Goal: Information Seeking & Learning: Check status

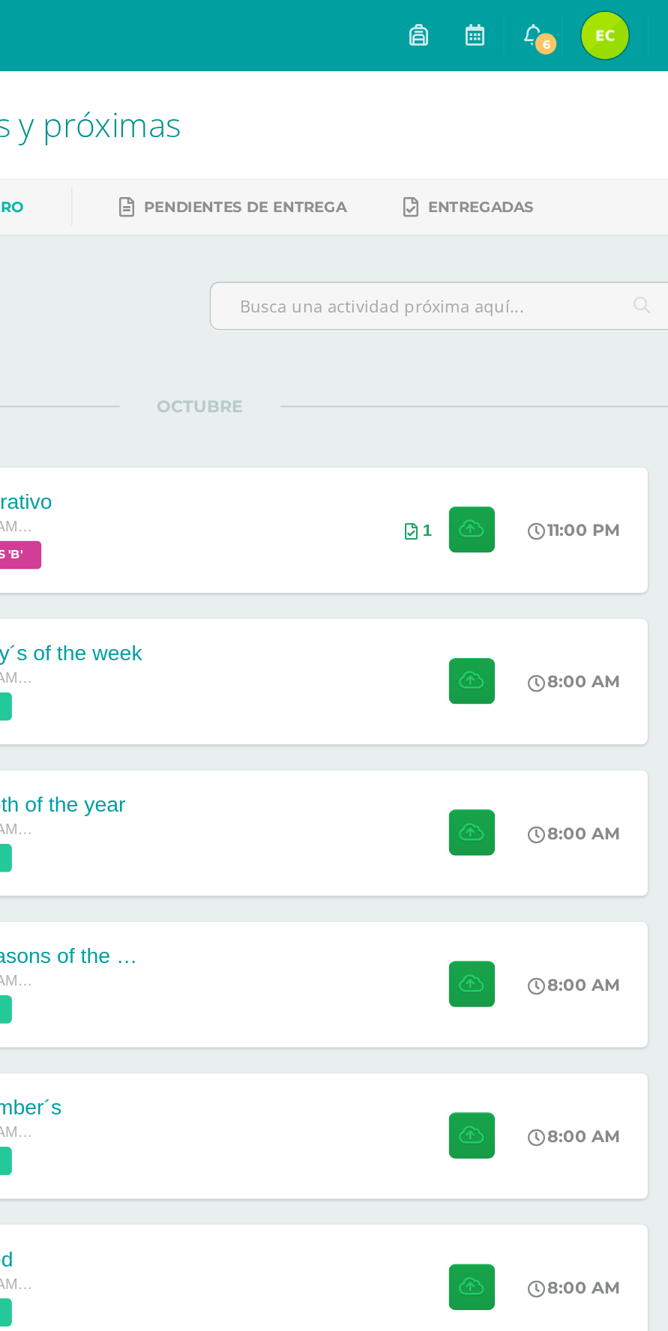
click at [563, 17] on link "6" at bounding box center [545, 22] width 36 height 45
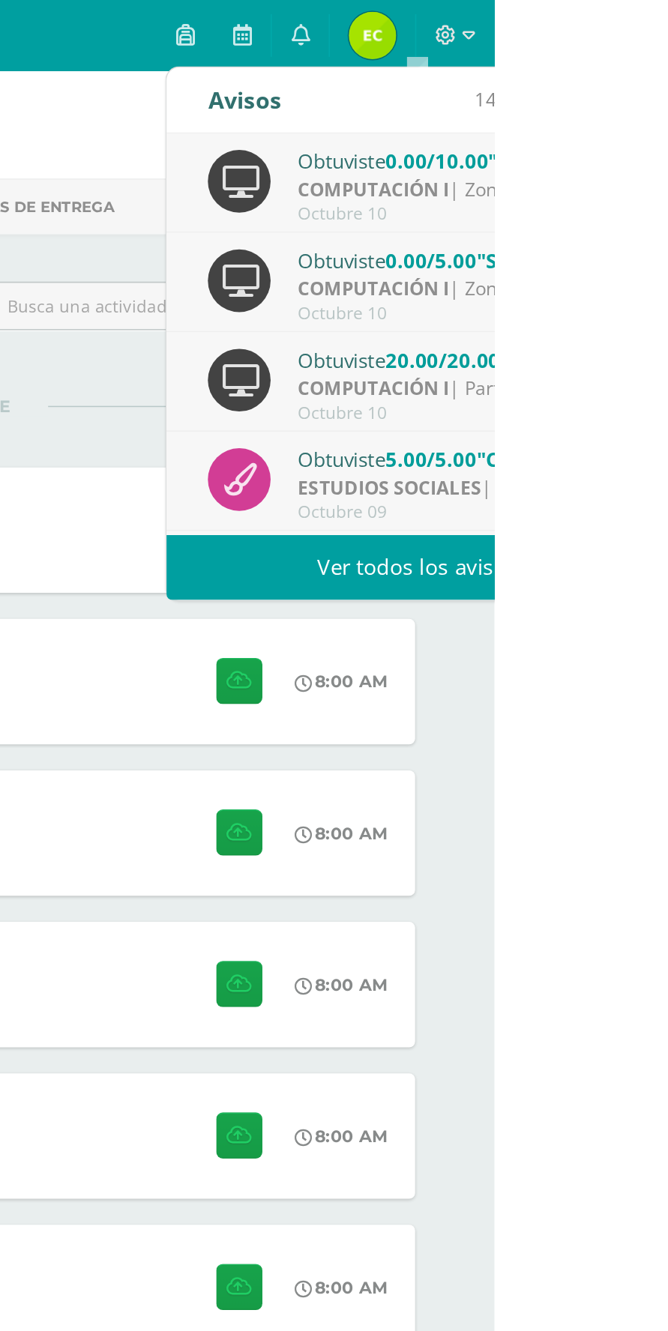
click at [667, 360] on link "Ver todos los avisos" at bounding box center [618, 359] width 317 height 41
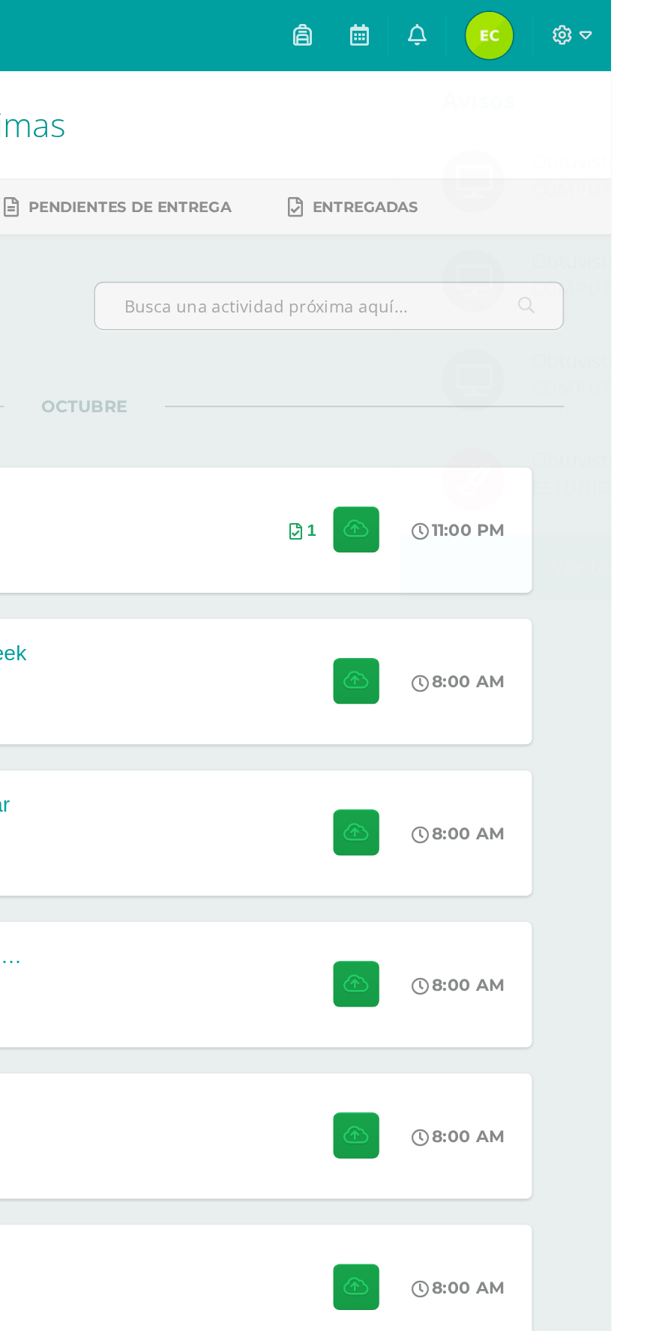
click at [605, 18] on img at bounding box center [591, 22] width 30 height 30
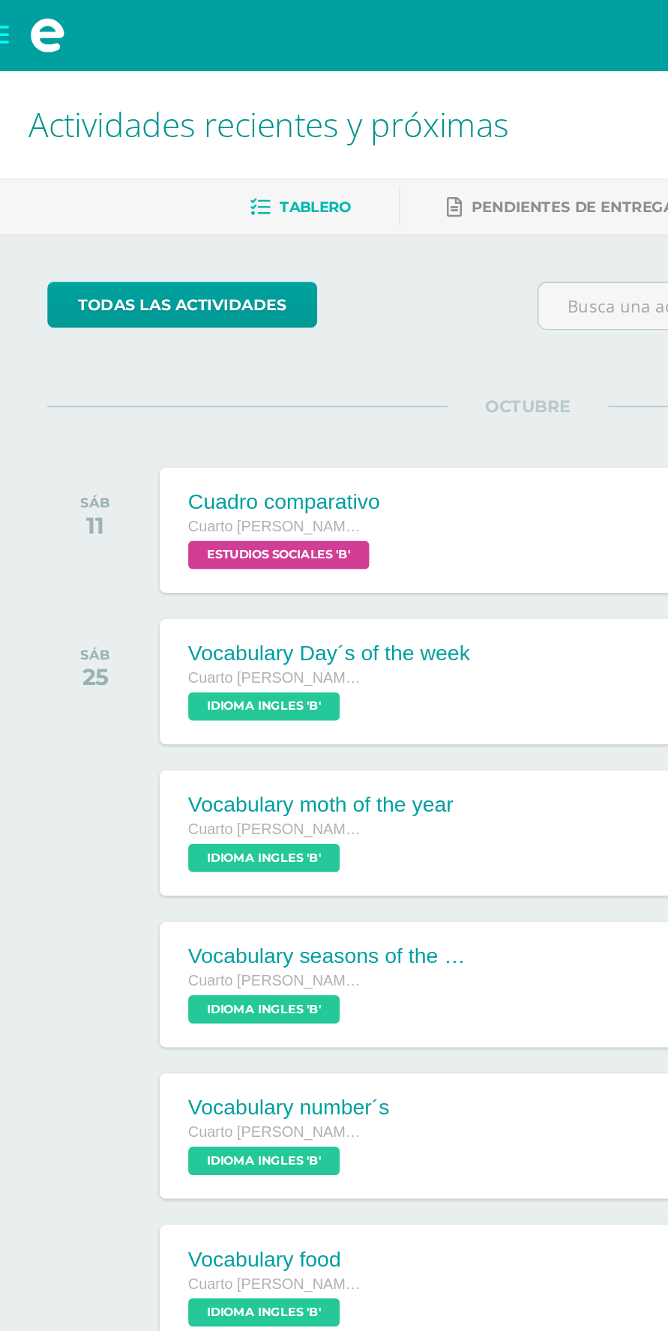
click at [20, 16] on span at bounding box center [30, 22] width 22 height 22
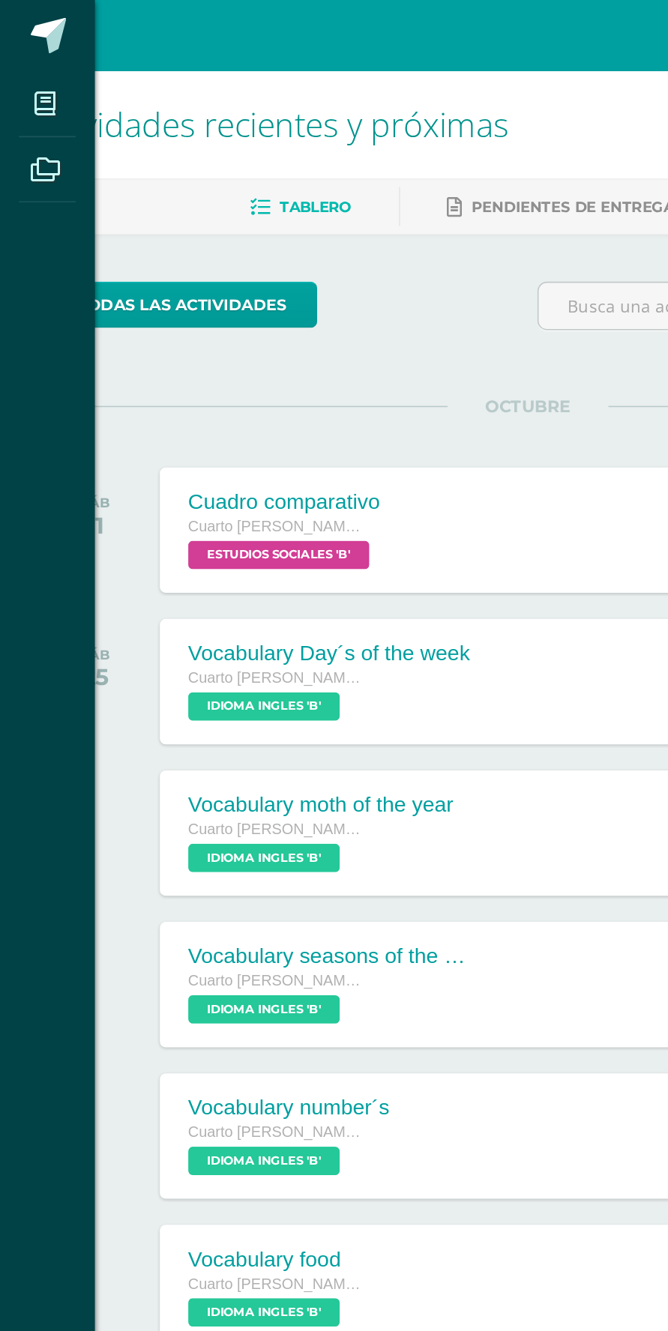
click at [20, 16] on span at bounding box center [30, 22] width 22 height 22
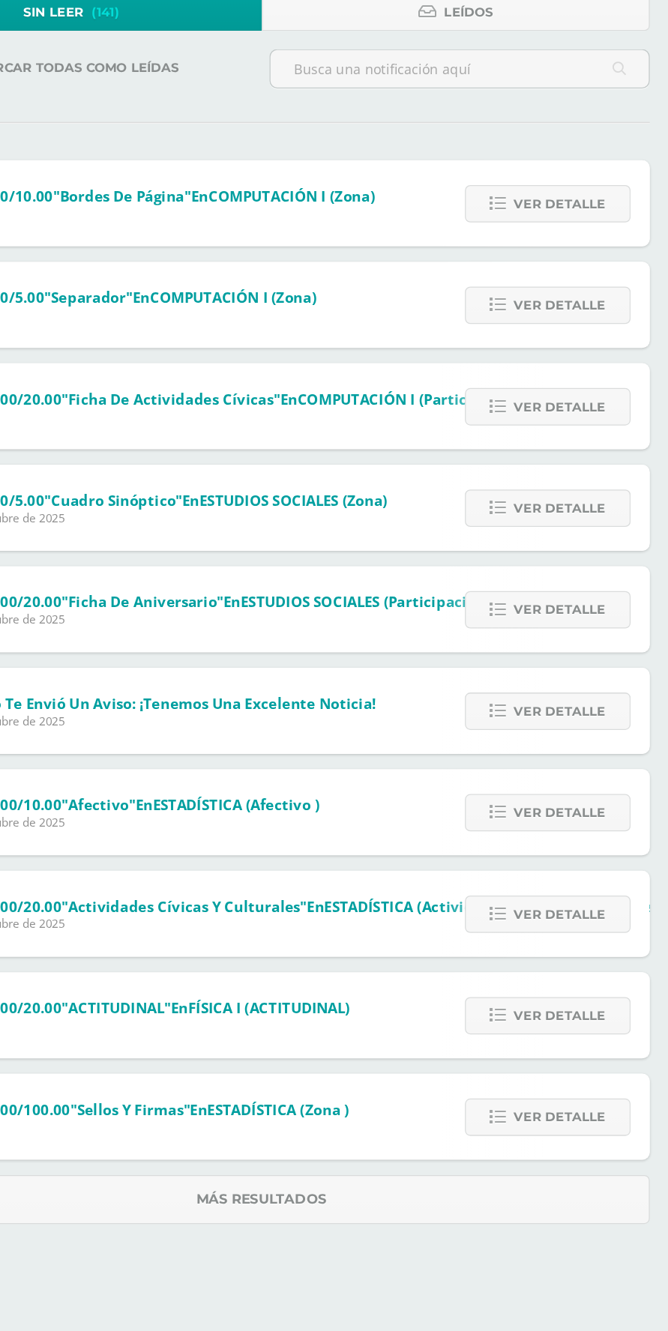
click at [558, 706] on span "Ver detalle" at bounding box center [567, 705] width 72 height 28
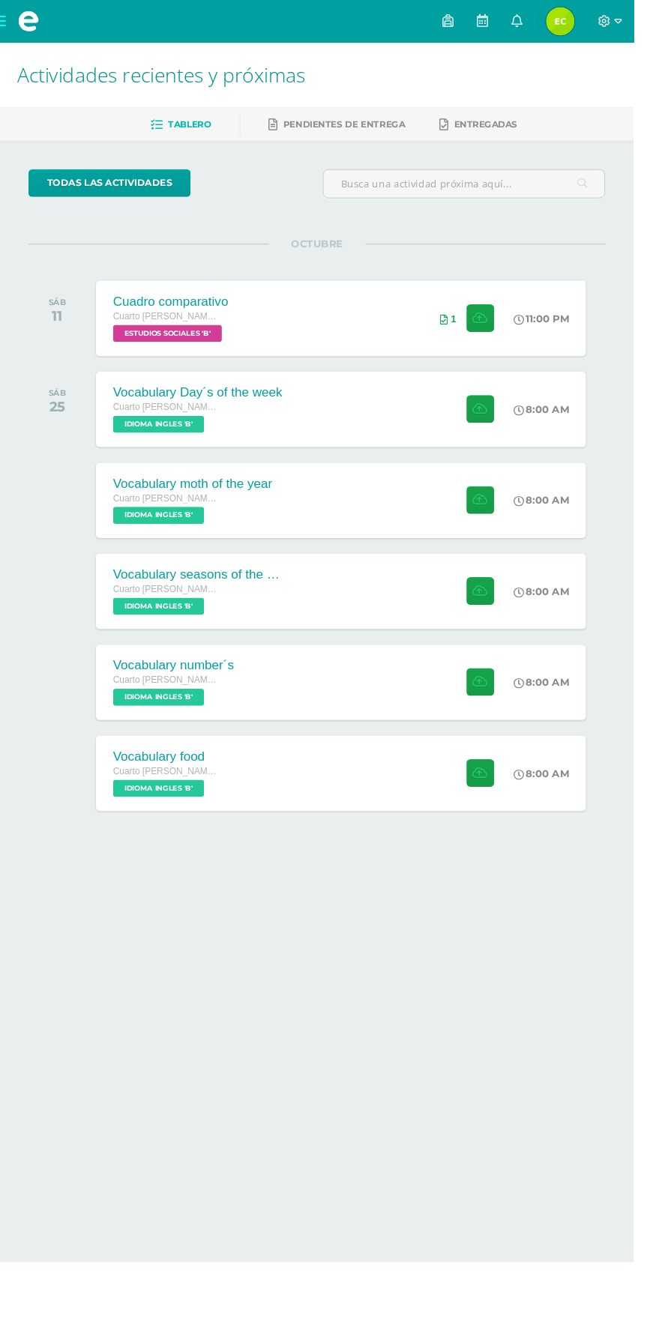
click at [608, 22] on span "Edgar Arcangel Mi Perfil" at bounding box center [591, 22] width 36 height 30
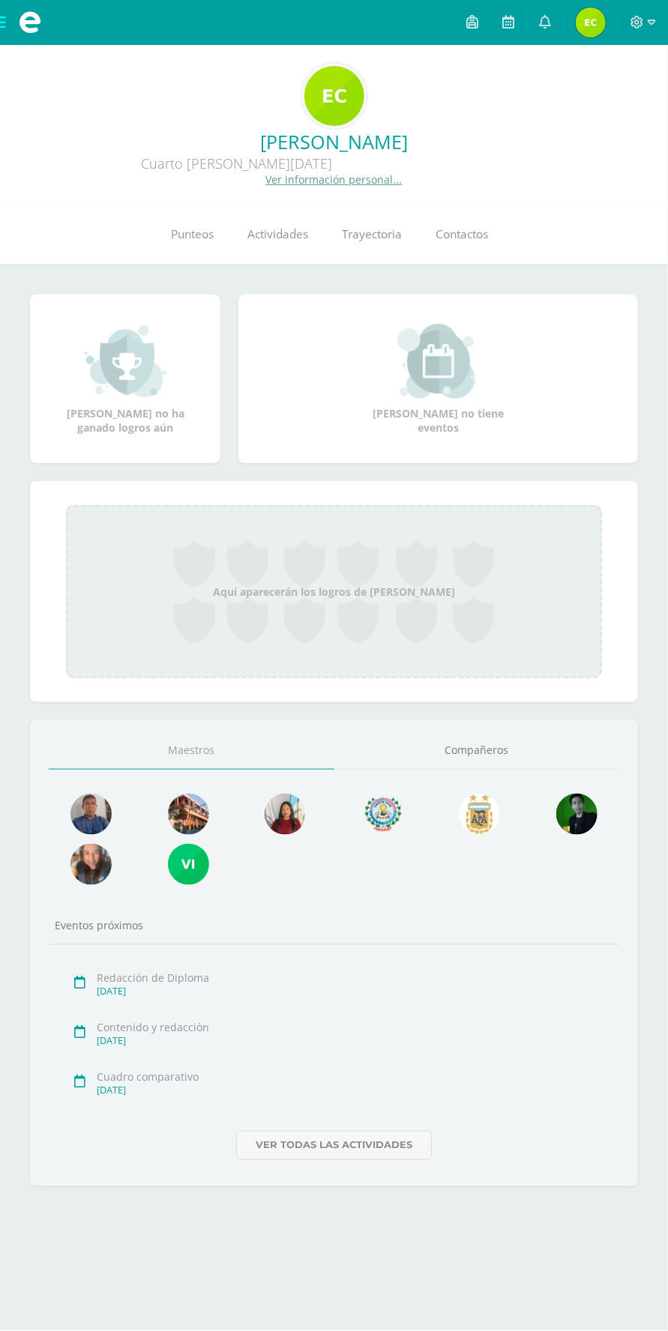
click at [187, 813] on img at bounding box center [188, 814] width 41 height 41
click at [184, 879] on img at bounding box center [188, 864] width 41 height 41
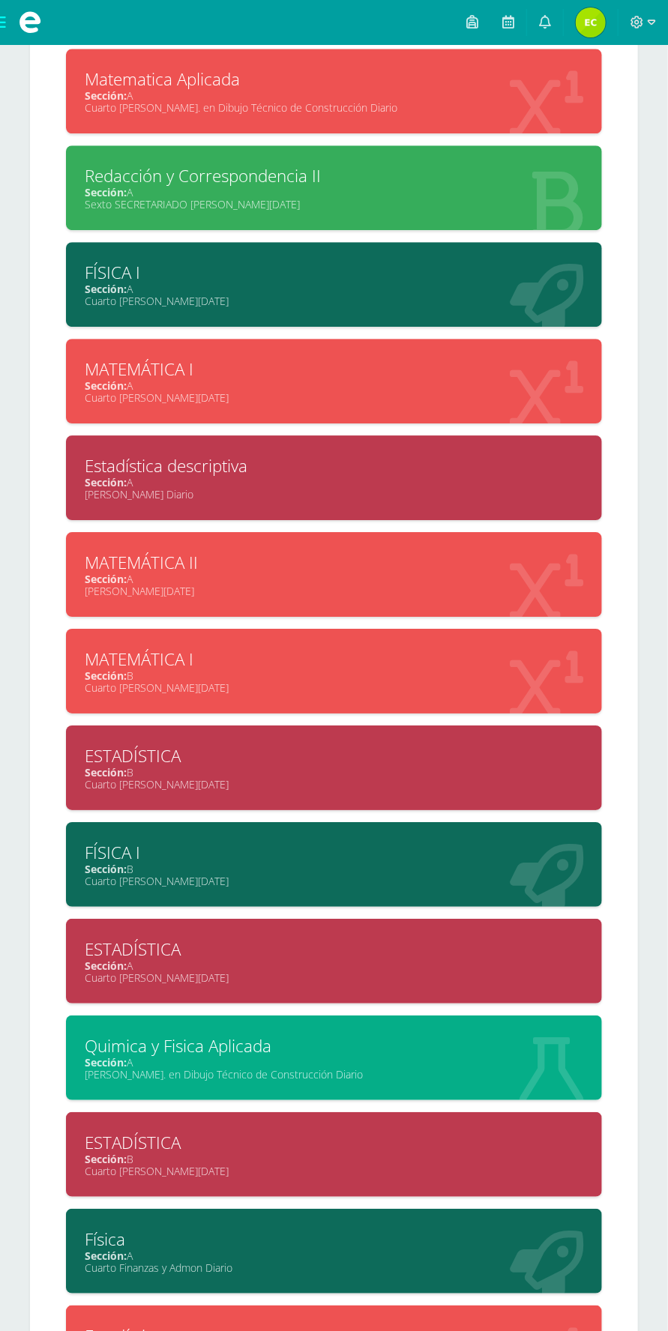
scroll to position [1360, 0]
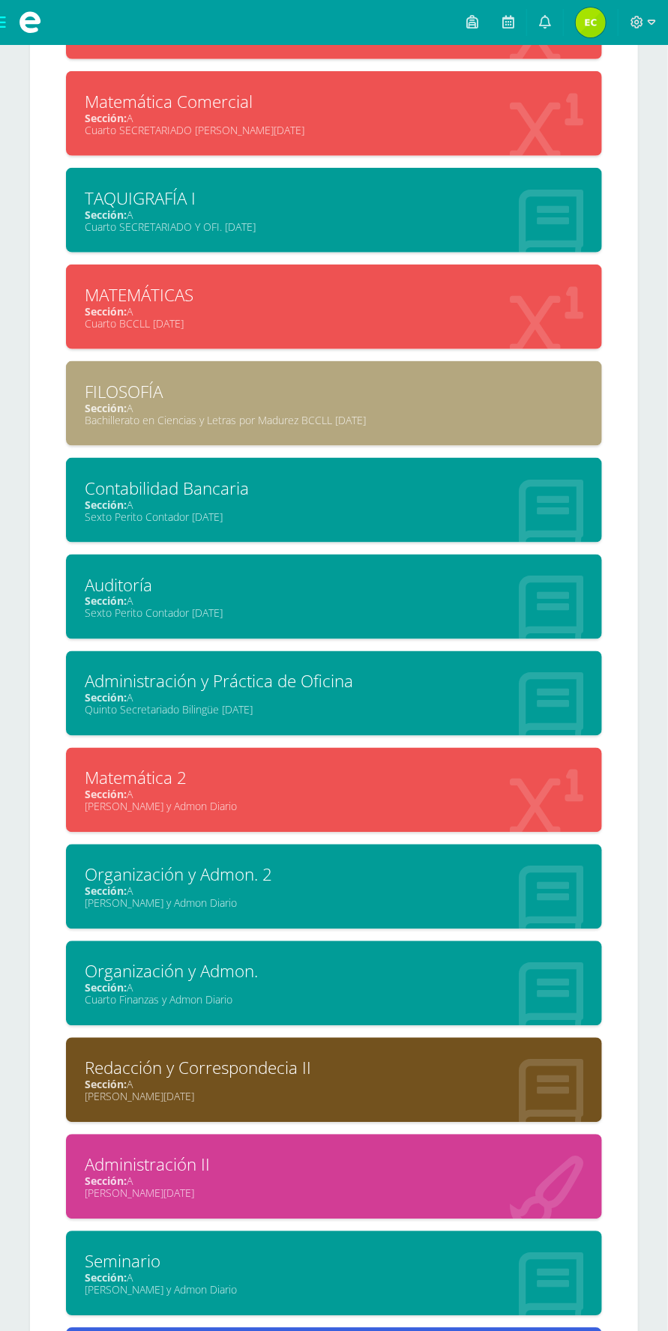
scroll to position [2206, 0]
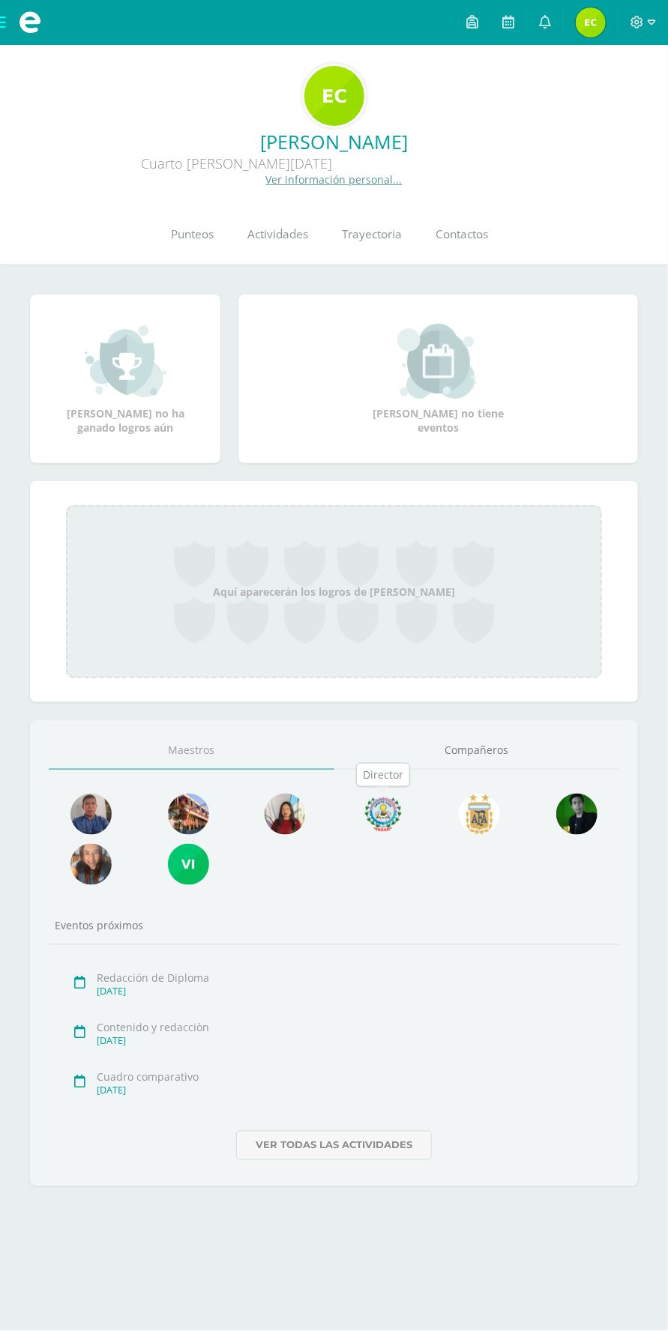
click at [203, 236] on span "Punteos" at bounding box center [192, 234] width 43 height 16
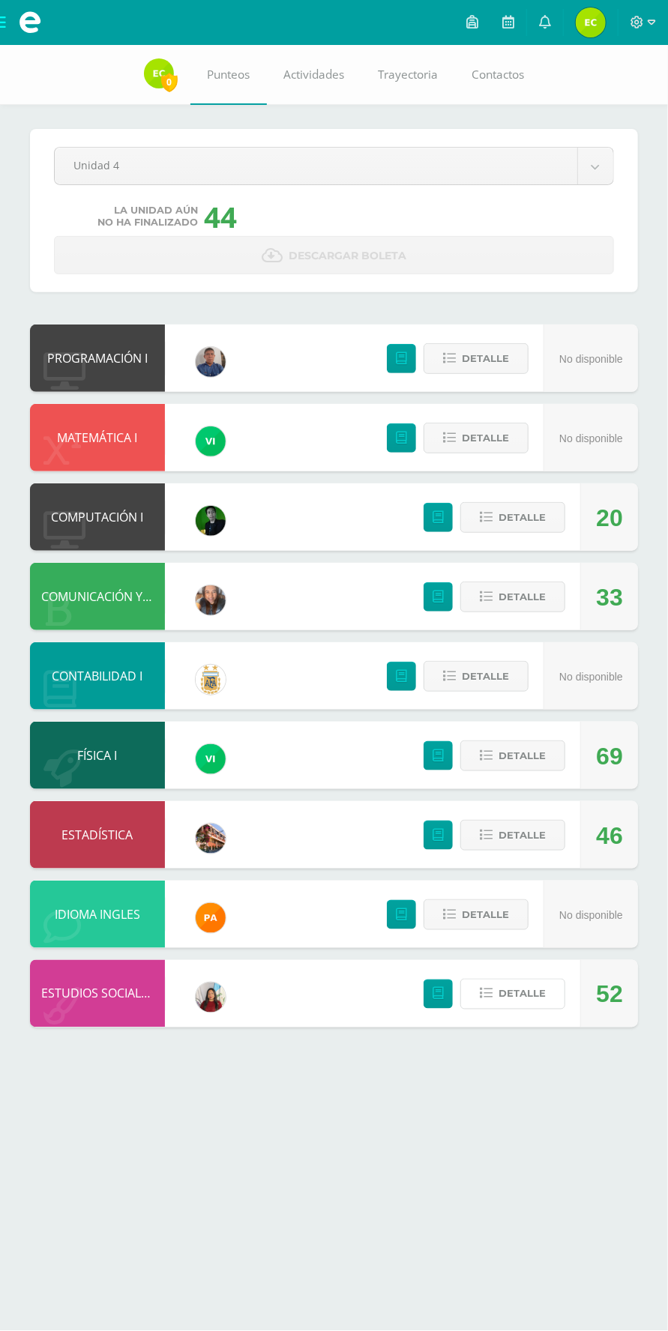
click at [555, 1003] on button "Detalle" at bounding box center [512, 994] width 105 height 31
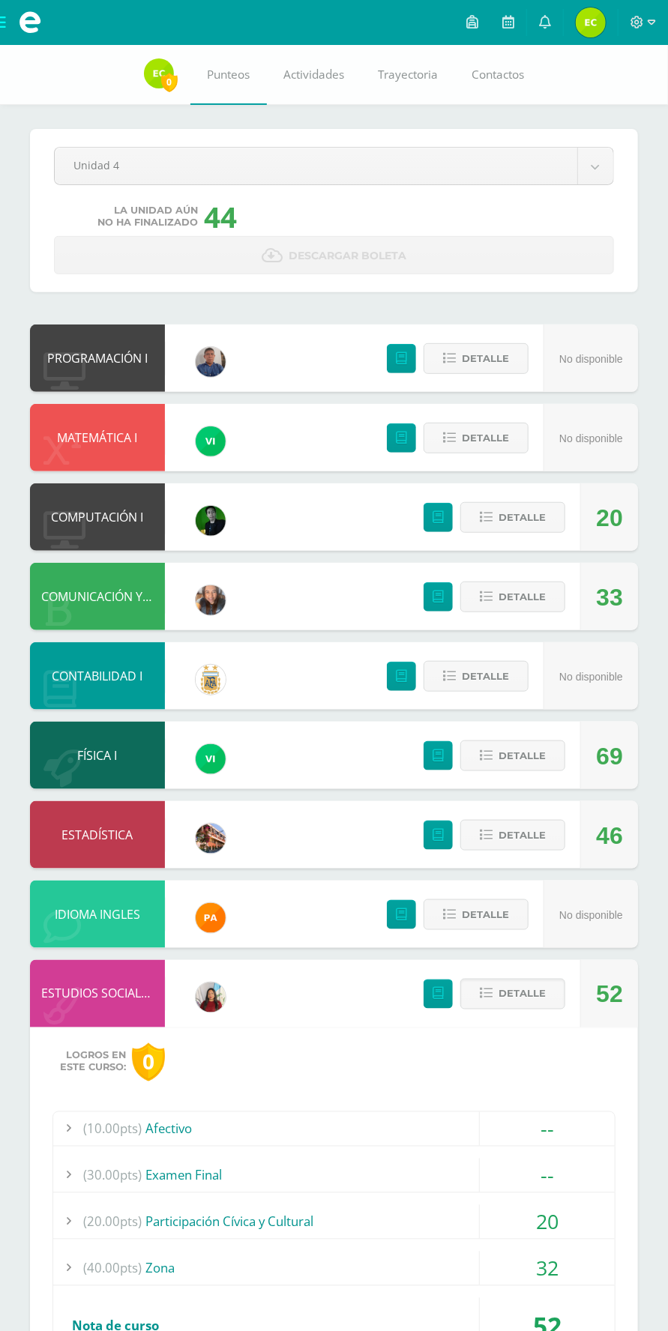
click at [298, 1276] on div "(40.00pts) Zona" at bounding box center [333, 1268] width 561 height 34
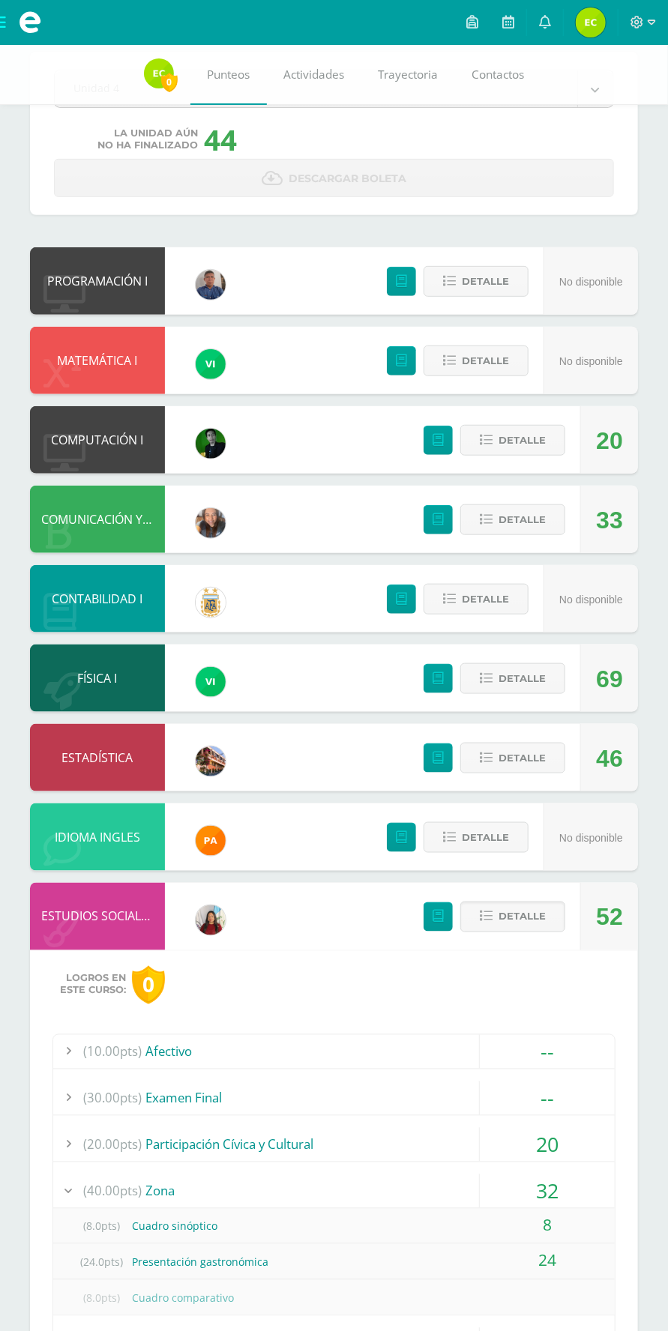
scroll to position [94, 0]
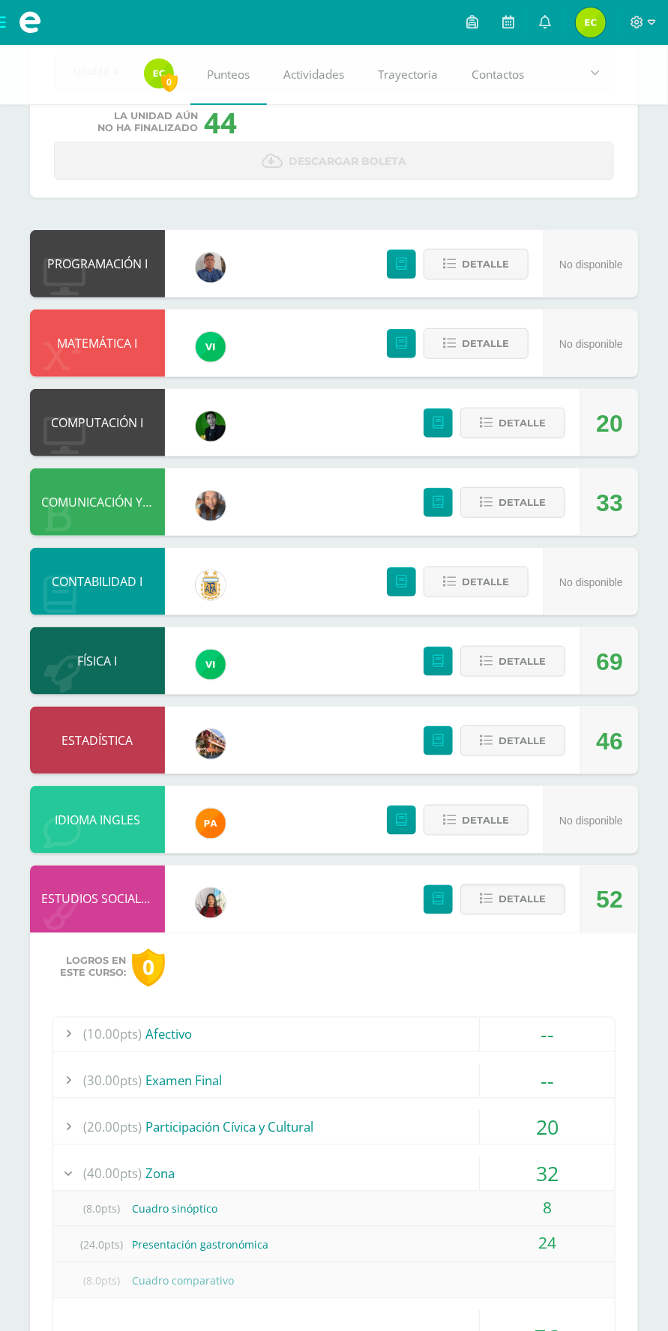
click at [283, 1174] on div "(40.00pts) Zona" at bounding box center [333, 1174] width 561 height 34
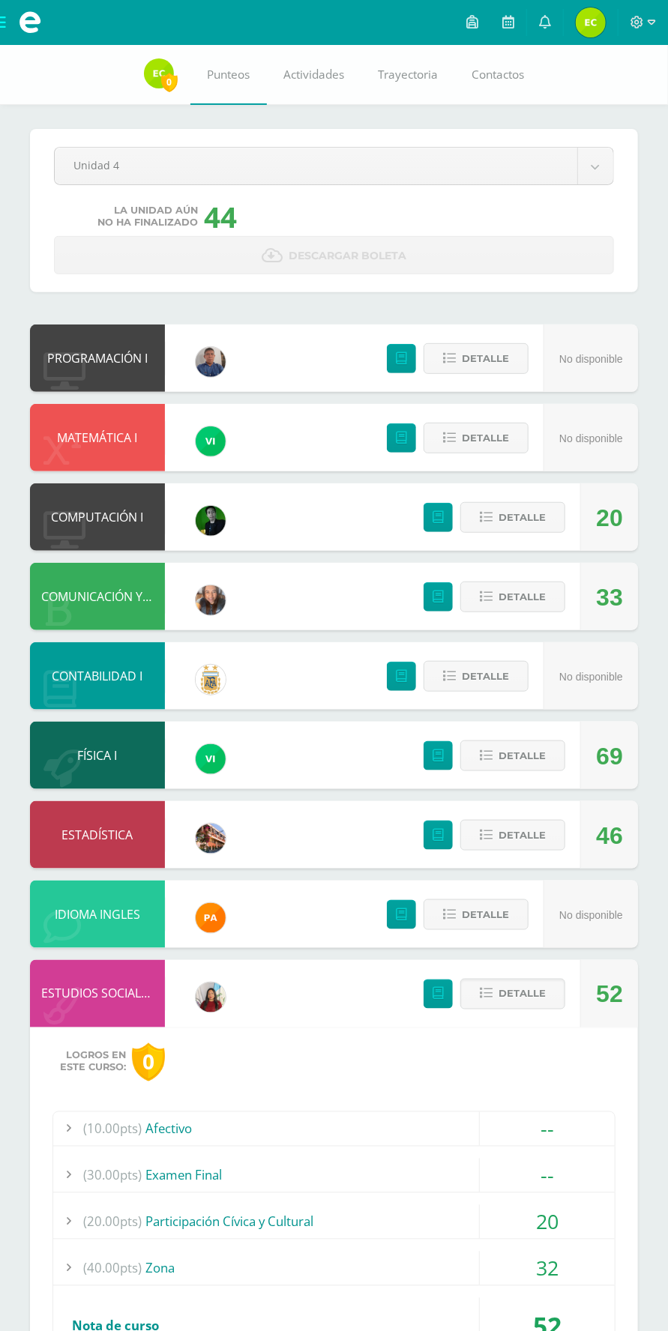
click at [376, 841] on div "ESTADÍSTICA Saulo Mejía Maestro 46 Detalle" at bounding box center [334, 834] width 608 height 67
click at [525, 835] on span "Detalle" at bounding box center [521, 835] width 47 height 28
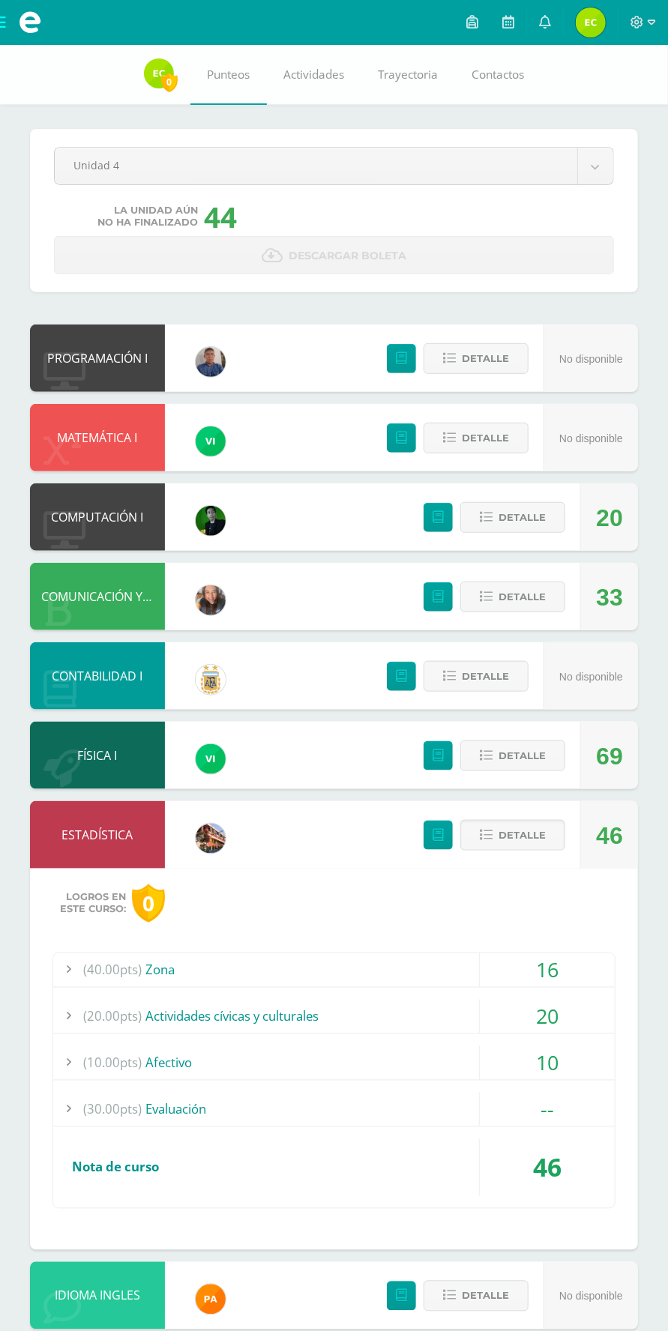
click at [493, 975] on div "16" at bounding box center [547, 970] width 135 height 34
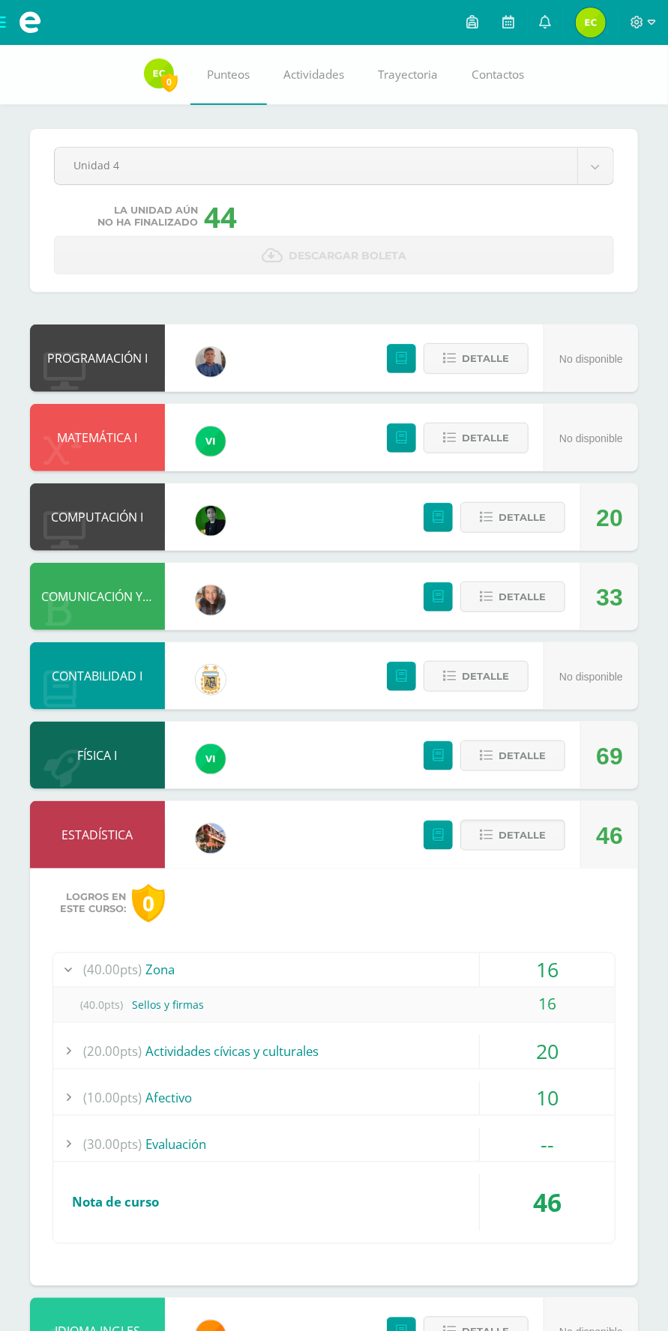
click at [477, 974] on div "(40.00pts) Zona" at bounding box center [333, 970] width 561 height 34
